Goal: Information Seeking & Learning: Learn about a topic

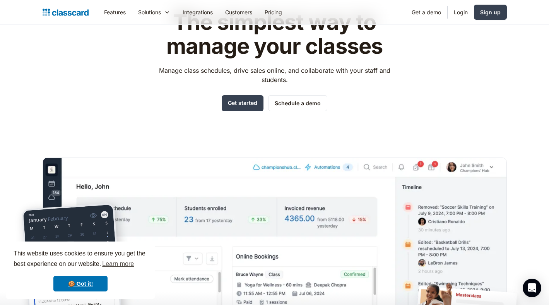
scroll to position [41, 0]
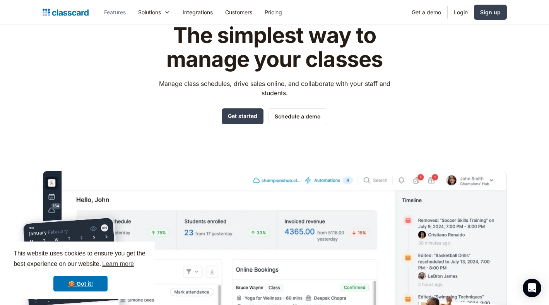
click at [115, 12] on link "Features" at bounding box center [115, 11] width 34 height 17
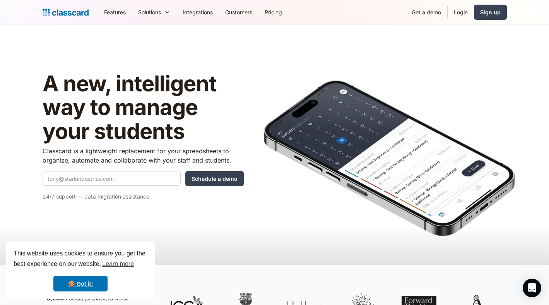
click at [311, 106] on img at bounding box center [390, 158] width 252 height 156
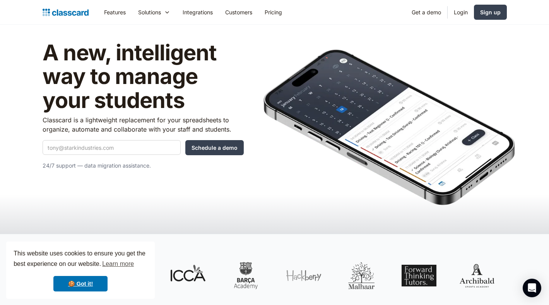
scroll to position [33, 0]
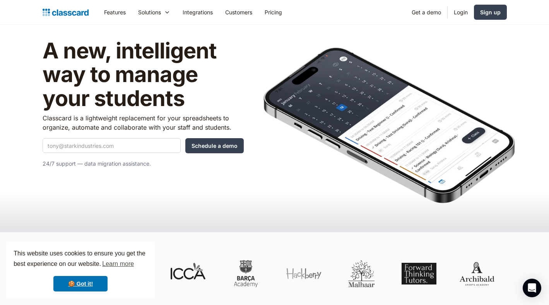
click at [299, 124] on img at bounding box center [390, 125] width 252 height 156
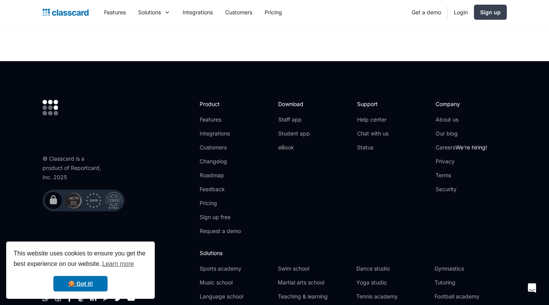
scroll to position [2311, 0]
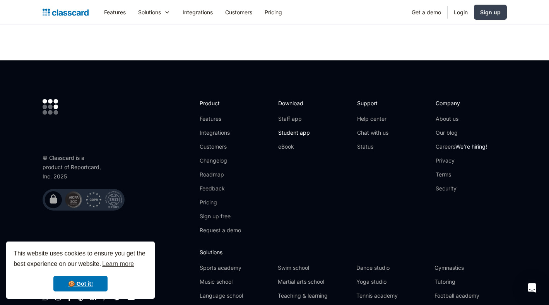
click at [295, 129] on link "Student app" at bounding box center [294, 133] width 32 height 8
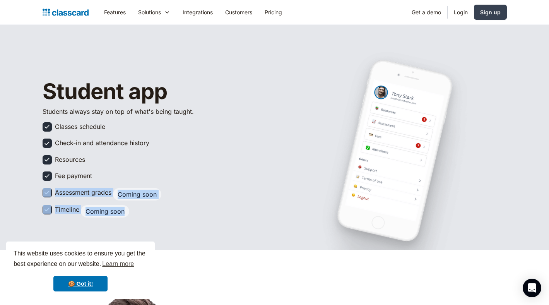
drag, startPoint x: 94, startPoint y: 175, endPoint x: 167, endPoint y: 212, distance: 81.9
click at [167, 212] on div "Student app Students always stay on top of what's being taught. Classes schedul…" at bounding box center [143, 151] width 201 height 142
click at [167, 212] on div "Timeline Coming soon" at bounding box center [143, 211] width 201 height 12
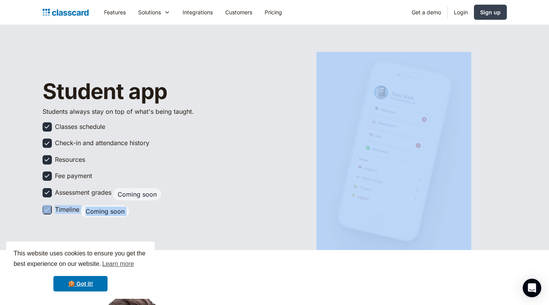
drag, startPoint x: 167, startPoint y: 212, endPoint x: 191, endPoint y: 201, distance: 26.0
click at [190, 201] on div "Student app Students always stay on top of what's being taught. Classes schedul…" at bounding box center [143, 151] width 201 height 142
click at [191, 201] on div "Student app Students always stay on top of what's being taught. Classes schedul…" at bounding box center [143, 151] width 201 height 142
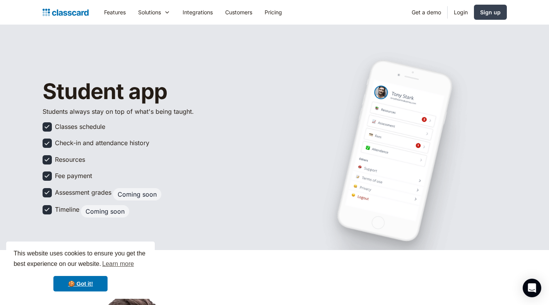
click at [160, 147] on div "Check-in and attendance history" at bounding box center [143, 145] width 201 height 12
